Goal: Leave review/rating: Leave review/rating

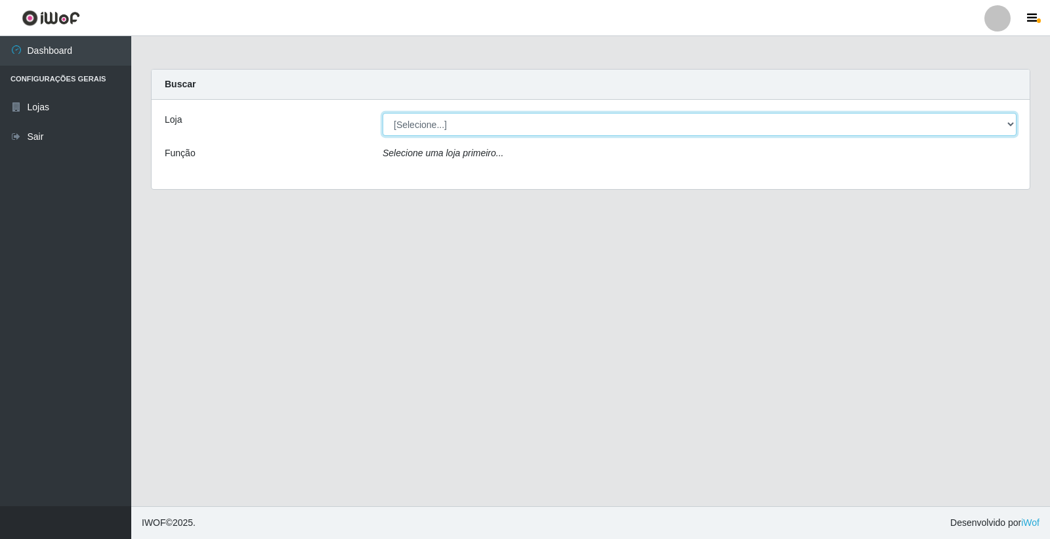
click at [447, 129] on select "[Selecione...] O Feirão - [GEOGRAPHIC_DATA]" at bounding box center [700, 124] width 634 height 23
select select "327"
click at [383, 113] on select "[Selecione...] O Feirão - [GEOGRAPHIC_DATA]" at bounding box center [700, 124] width 634 height 23
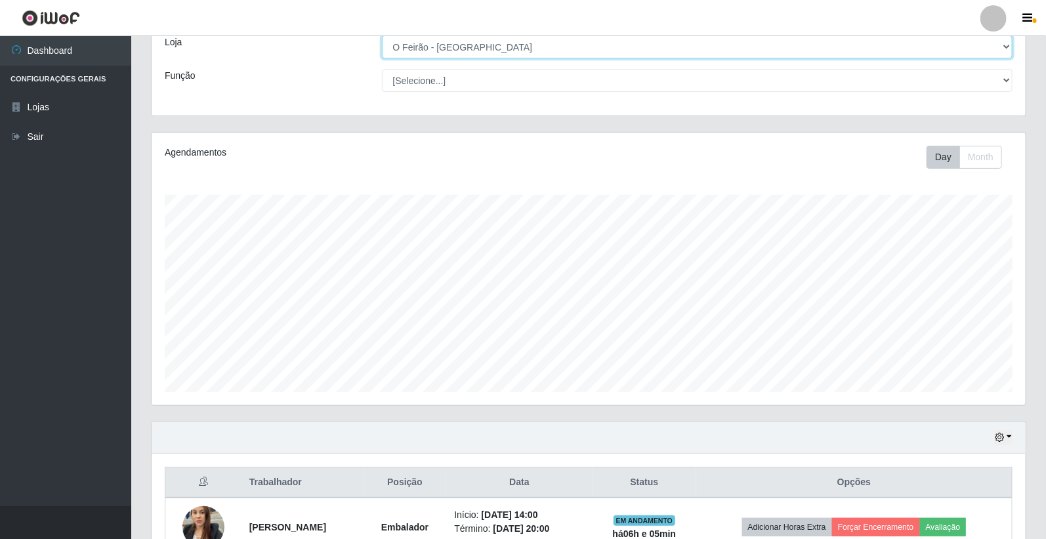
scroll to position [157, 0]
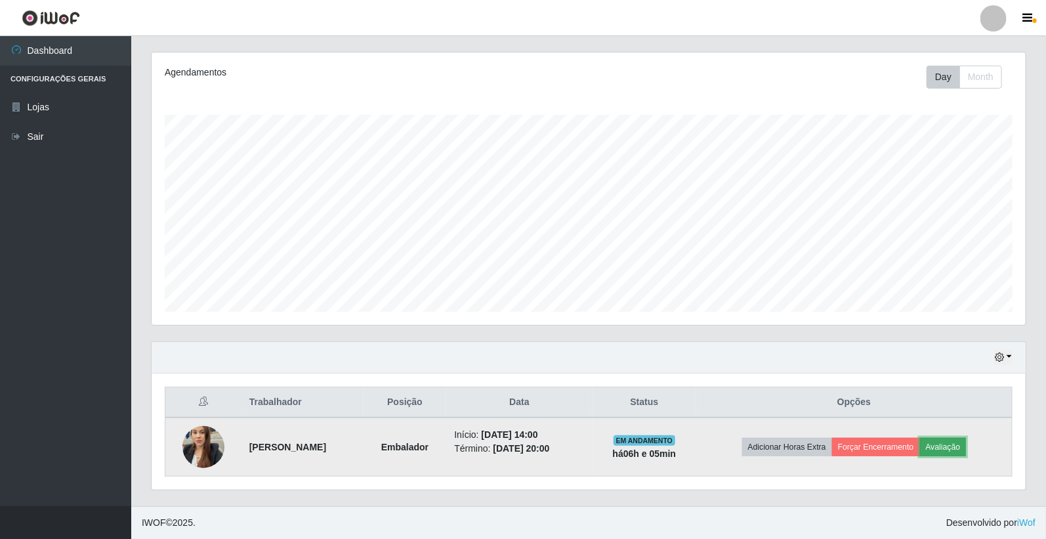
click at [956, 449] on button "Avaliação" at bounding box center [943, 447] width 47 height 18
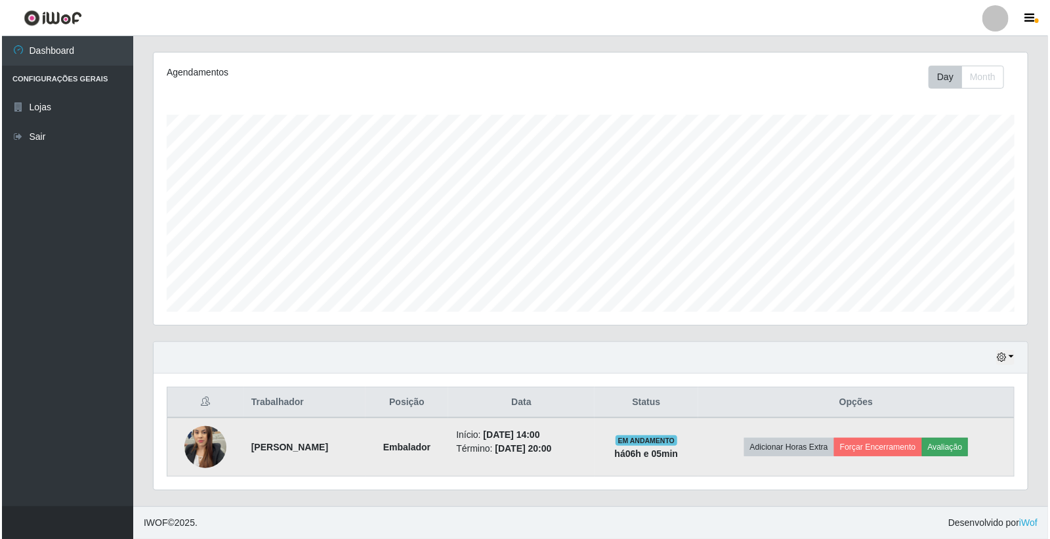
scroll to position [272, 866]
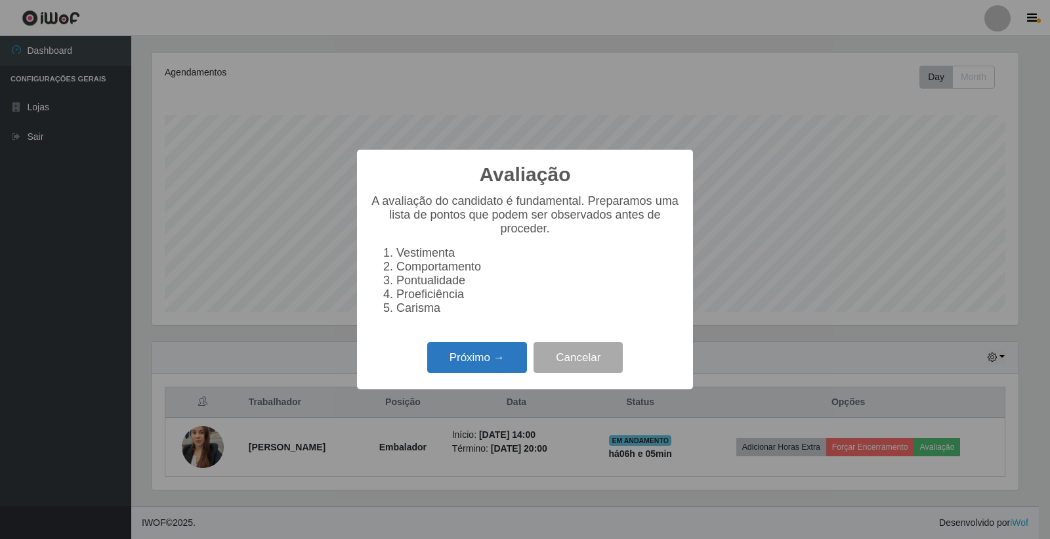
click at [484, 373] on button "Próximo →" at bounding box center [477, 357] width 100 height 31
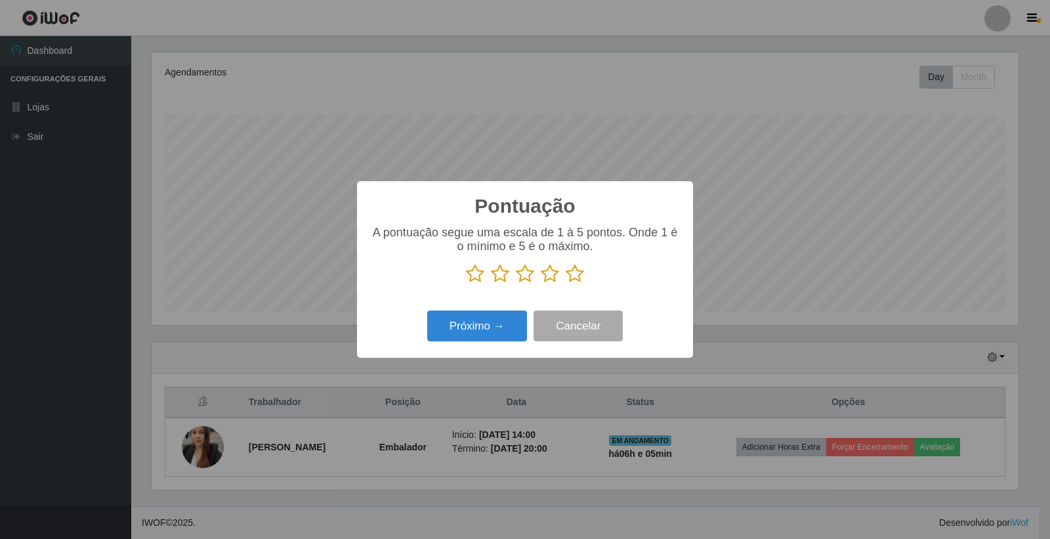
click at [566, 274] on icon at bounding box center [575, 274] width 18 height 20
click at [566, 283] on input "radio" at bounding box center [566, 283] width 0 height 0
click at [493, 317] on button "Próximo →" at bounding box center [477, 325] width 100 height 31
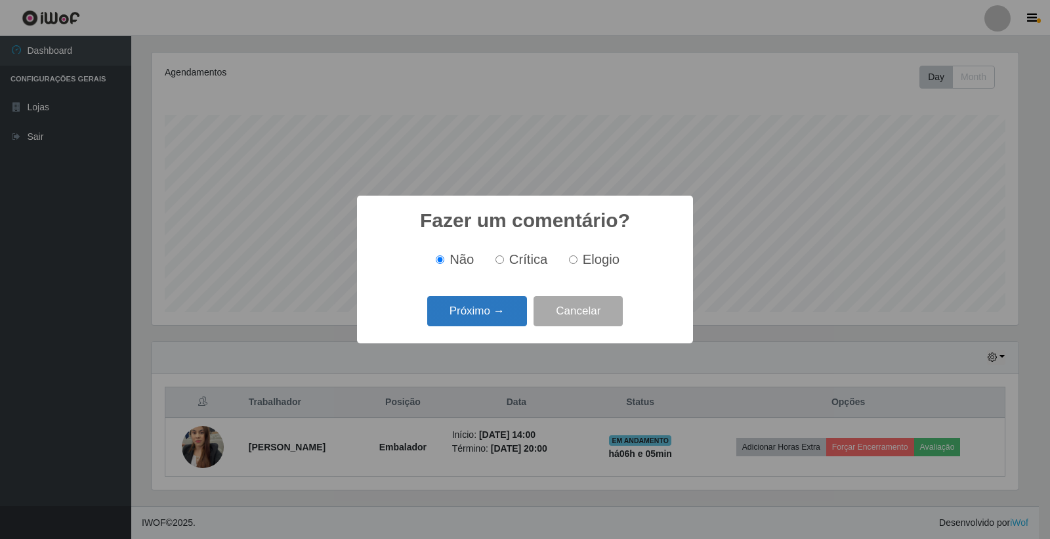
click at [496, 310] on button "Próximo →" at bounding box center [477, 311] width 100 height 31
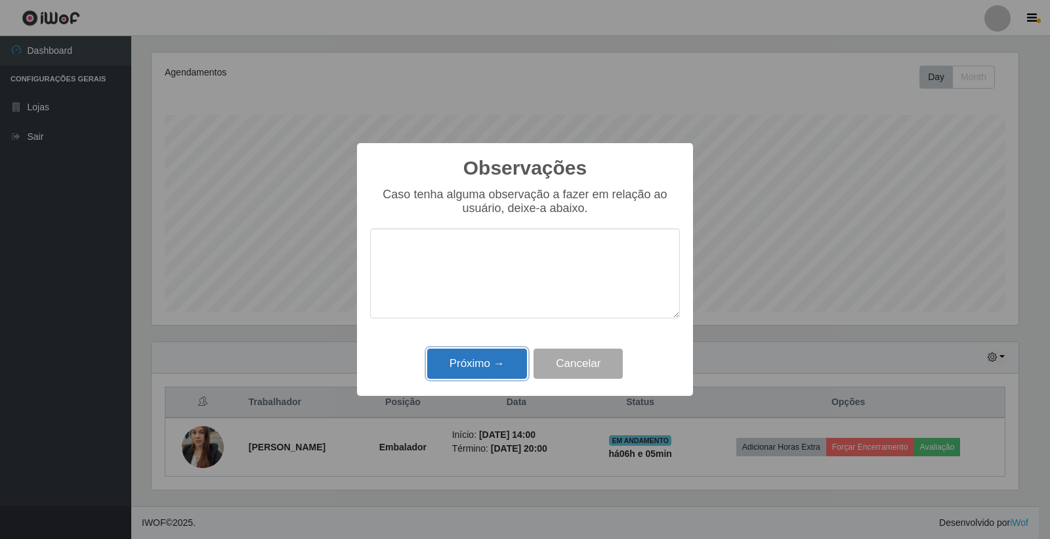
click at [496, 360] on button "Próximo →" at bounding box center [477, 363] width 100 height 31
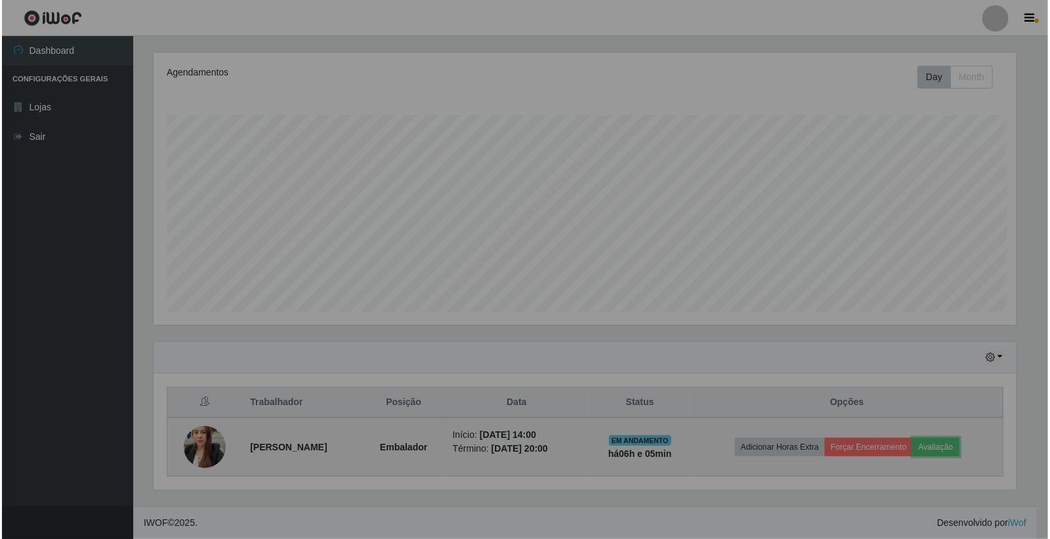
scroll to position [272, 874]
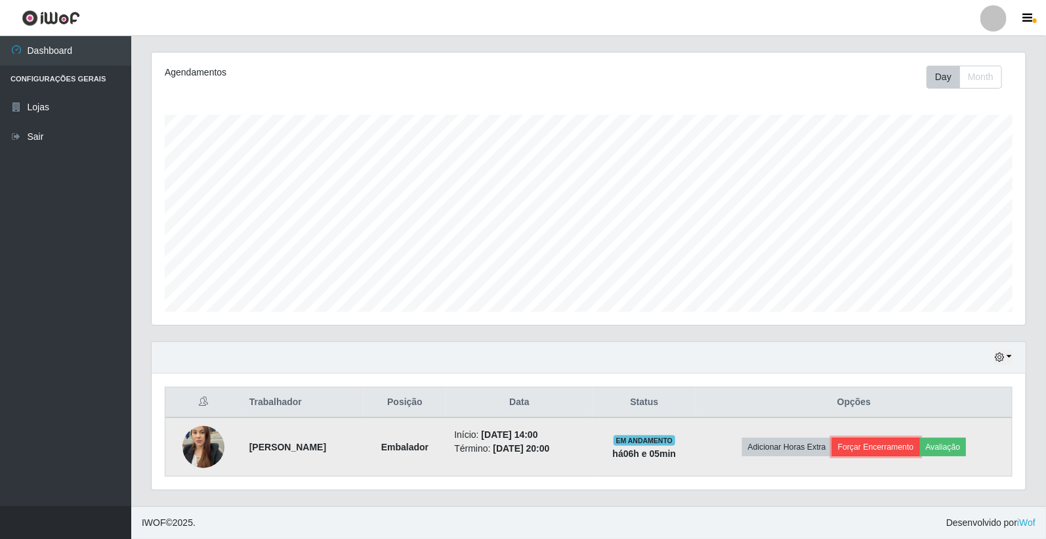
click at [881, 445] on button "Forçar Encerramento" at bounding box center [876, 447] width 88 height 18
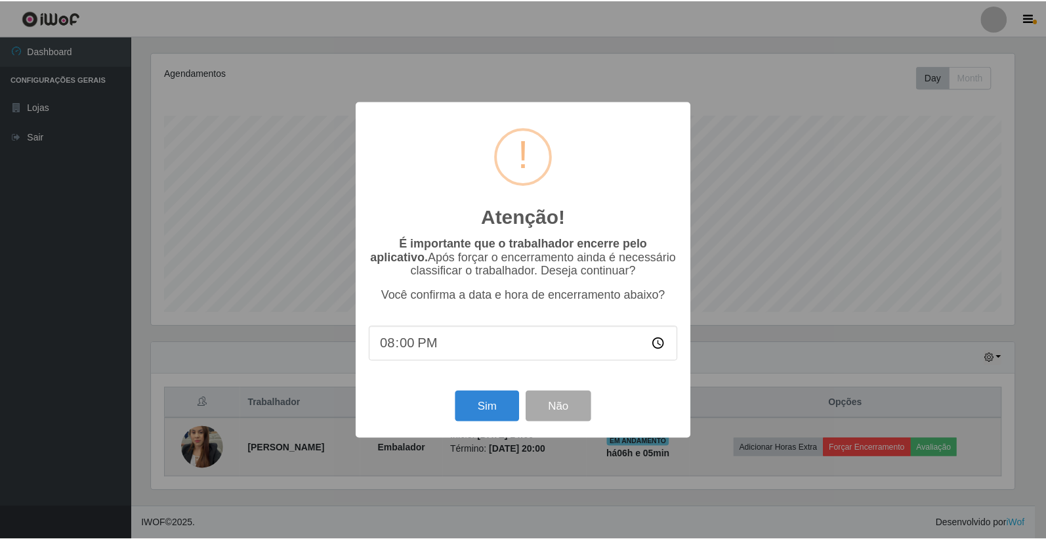
scroll to position [272, 866]
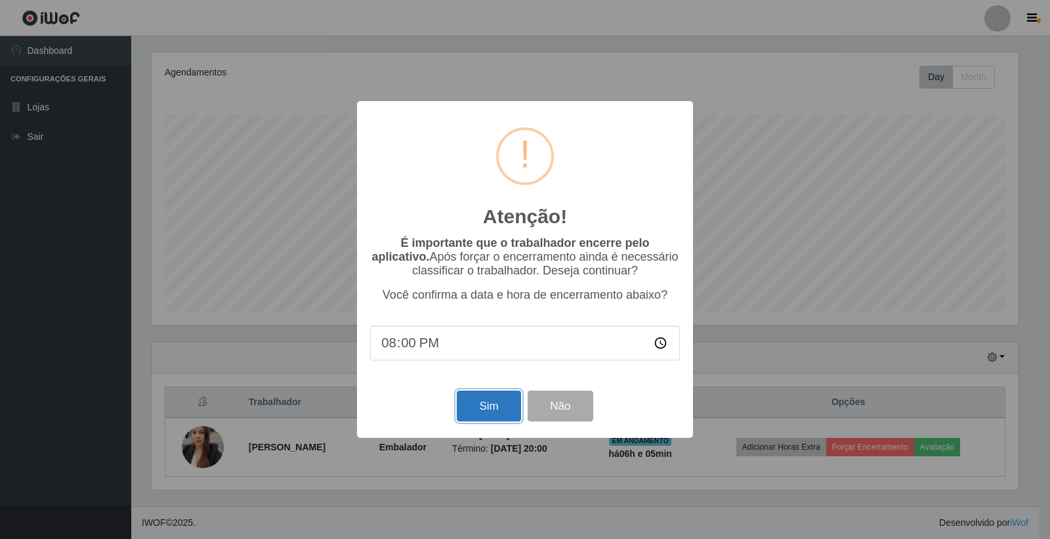
click at [493, 404] on button "Sim" at bounding box center [489, 405] width 64 height 31
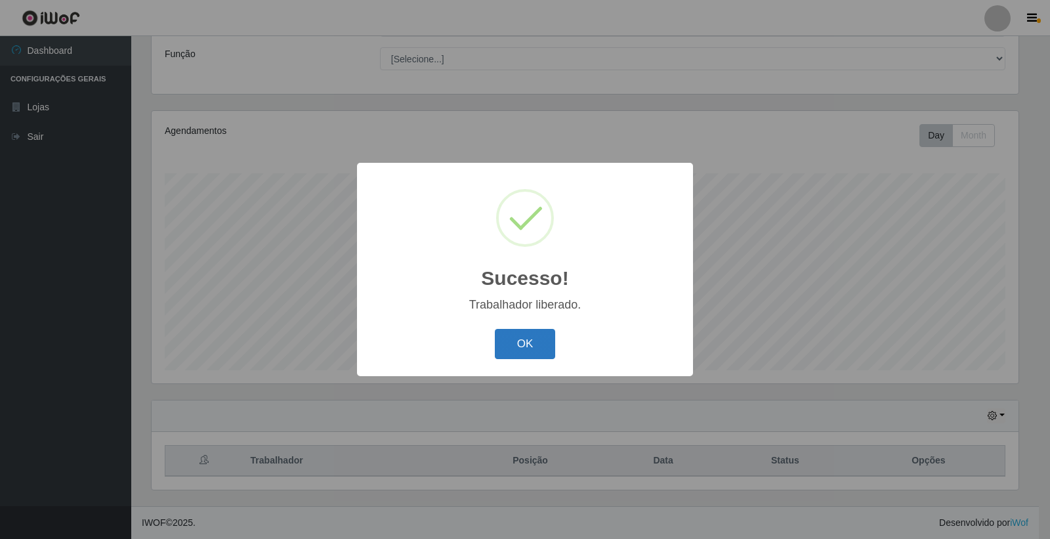
click at [514, 339] on button "OK" at bounding box center [525, 344] width 61 height 31
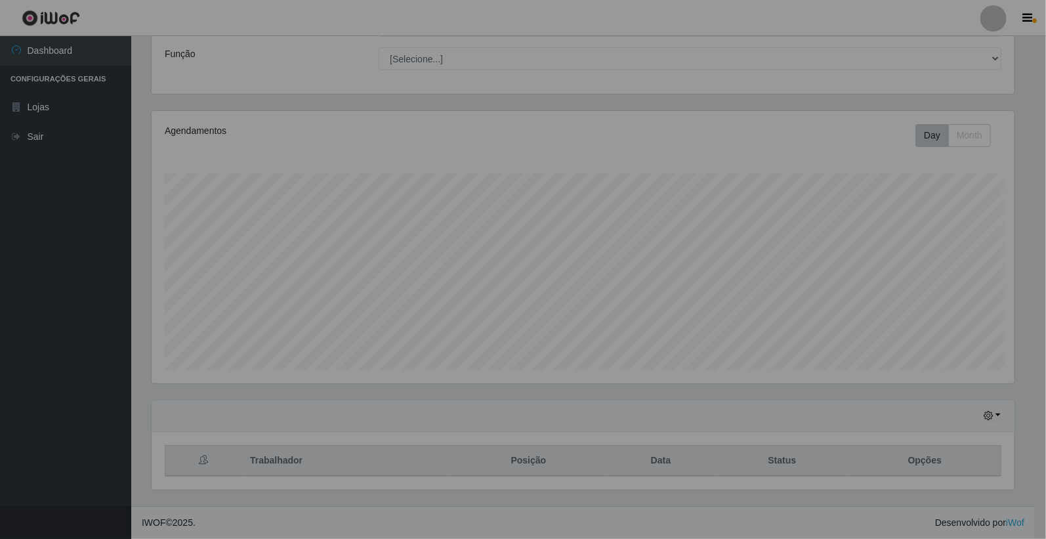
scroll to position [272, 874]
